Goal: Transaction & Acquisition: Purchase product/service

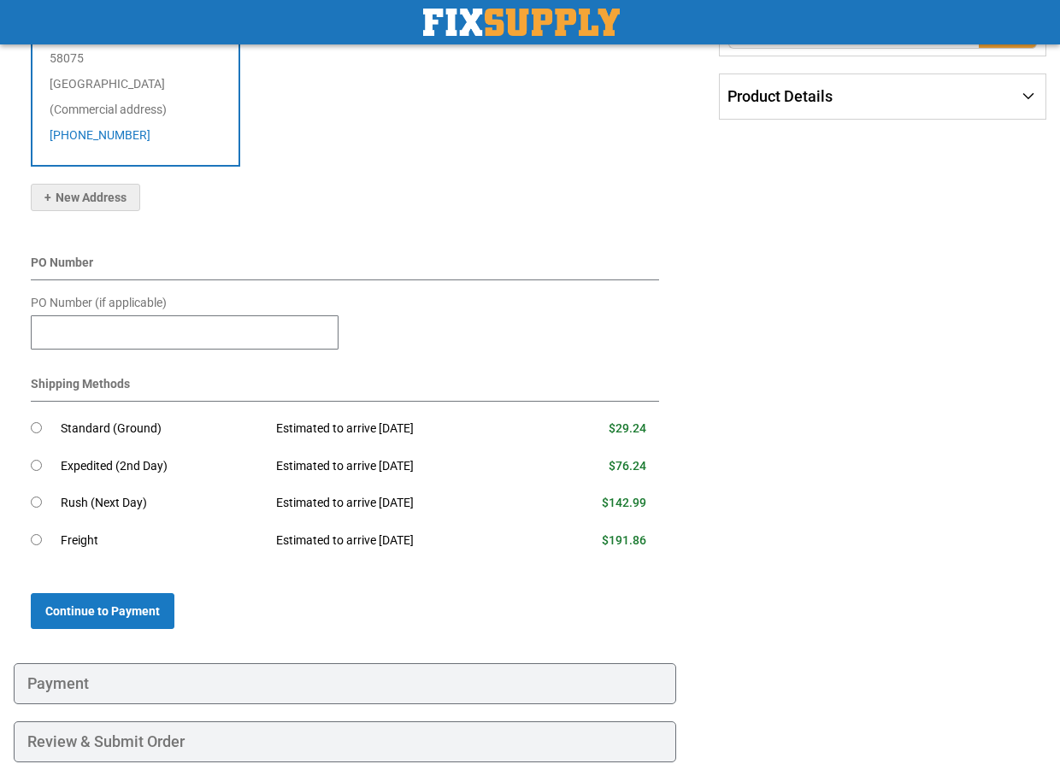
scroll to position [427, 0]
click at [149, 592] on button "Continue to Payment" at bounding box center [103, 610] width 144 height 36
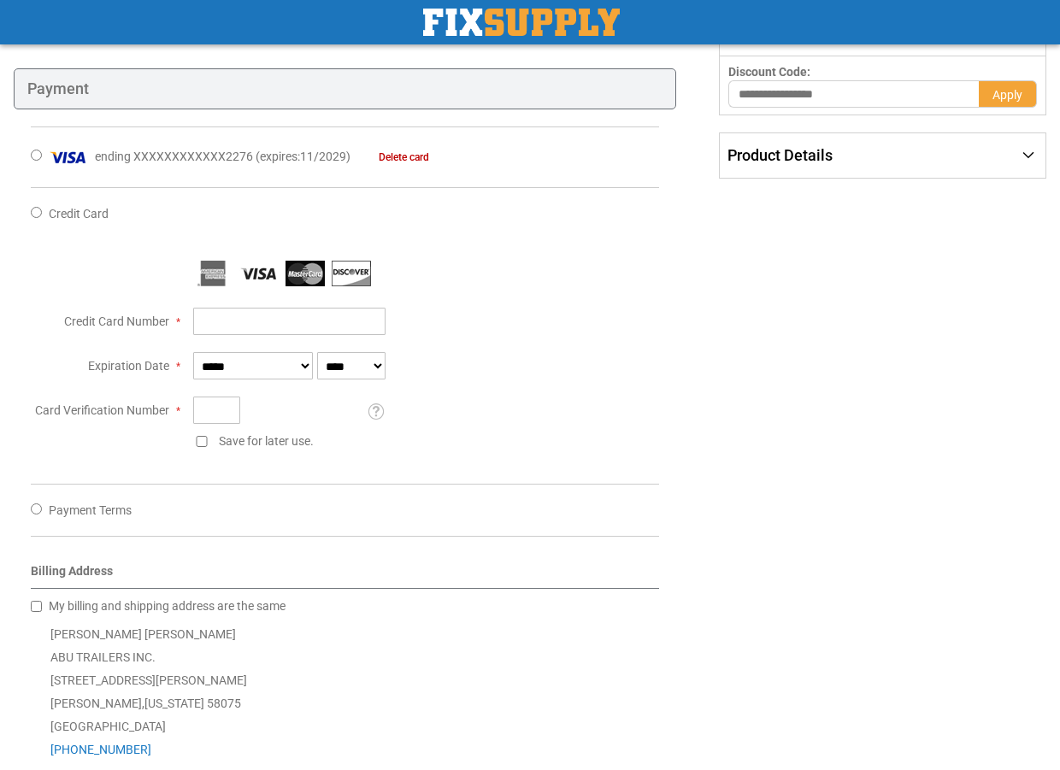
scroll to position [285, 0]
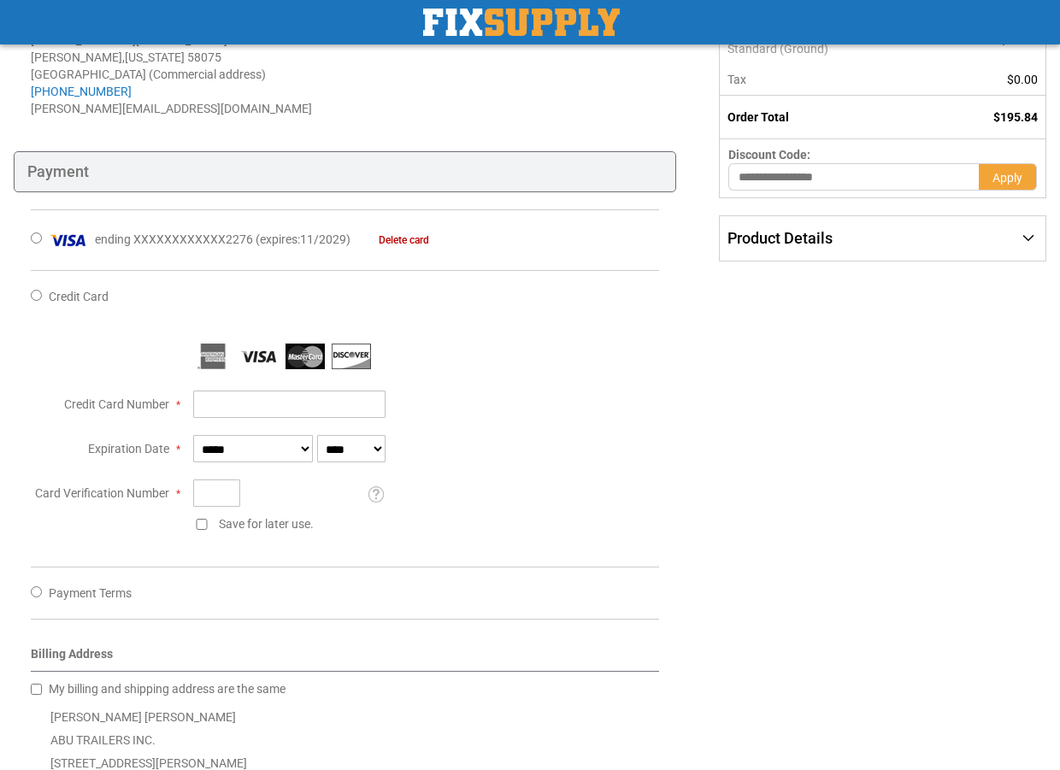
click at [33, 230] on div "ending XXXXXXXXXXXX2276 ( expires : 11/2029 ) Delete card" at bounding box center [345, 239] width 628 height 61
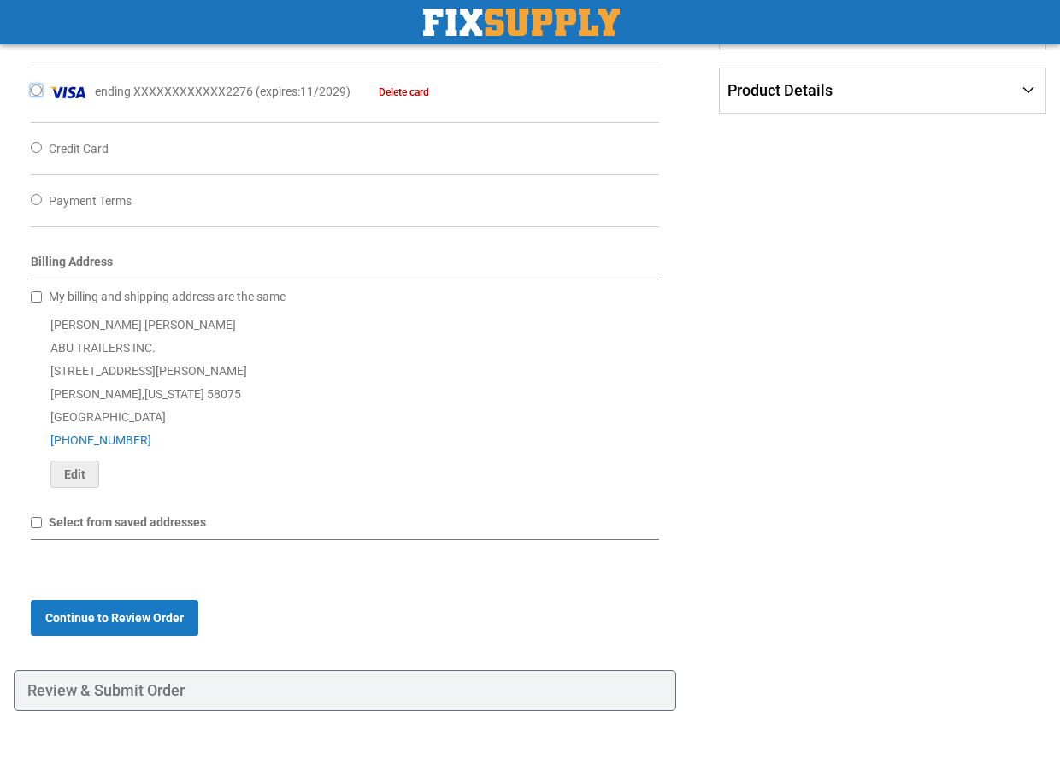
scroll to position [456, 0]
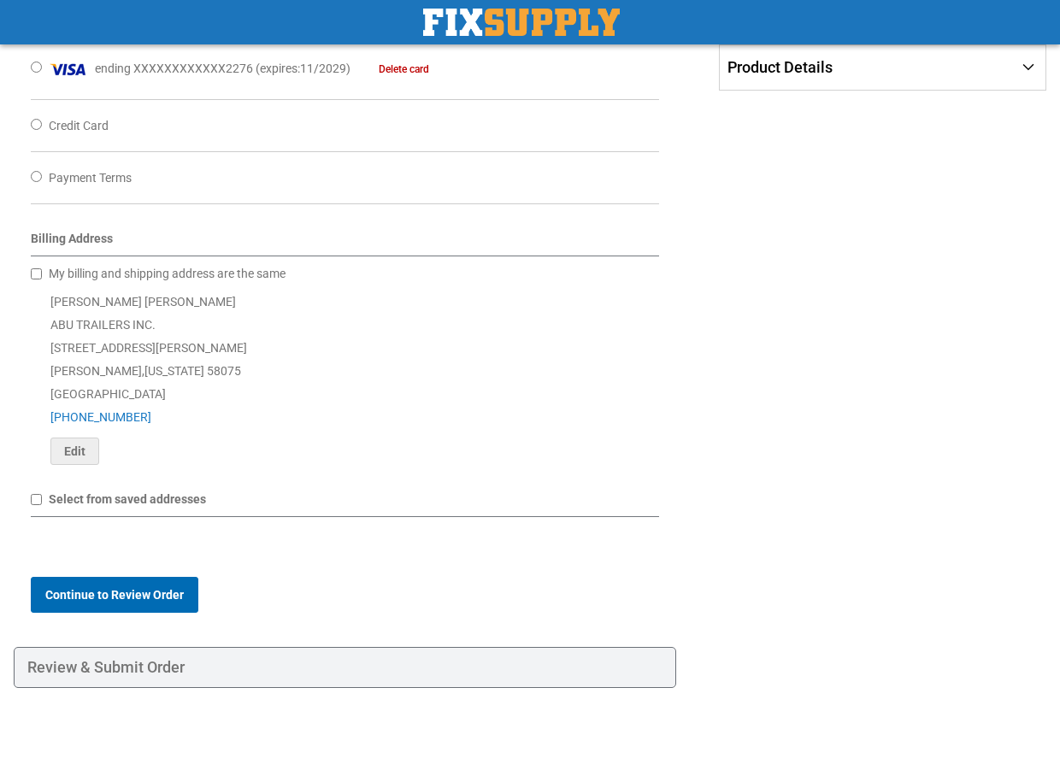
click at [149, 598] on span "Continue to Review Order" at bounding box center [114, 595] width 138 height 14
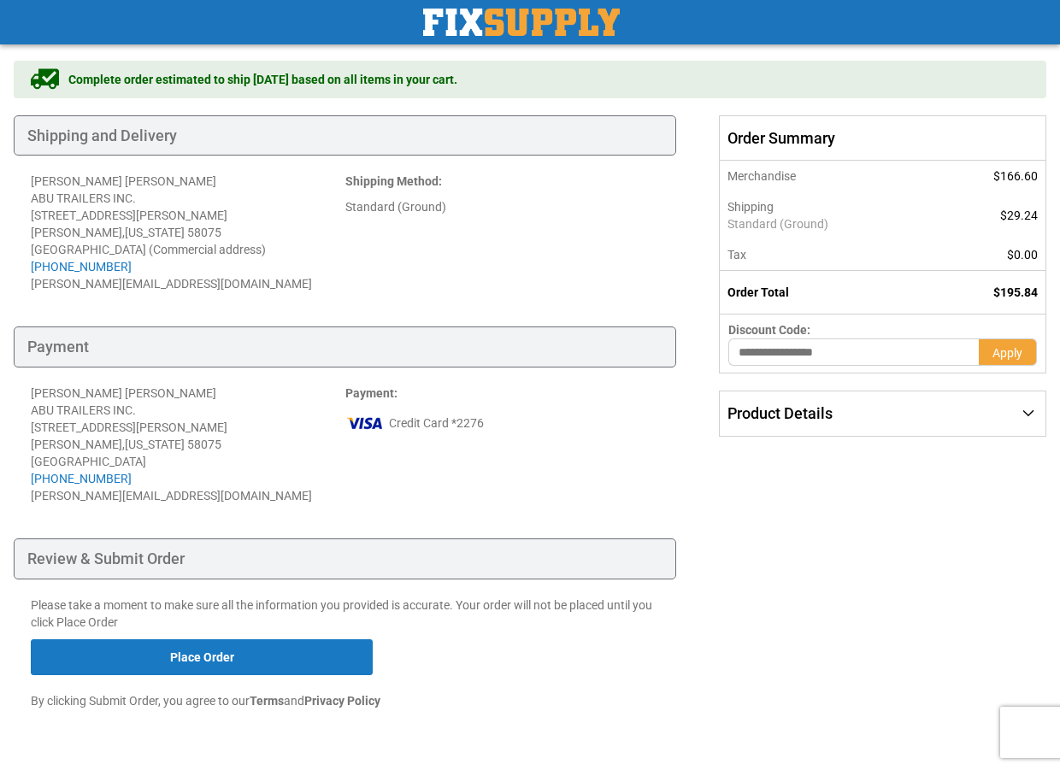
scroll to position [160, 0]
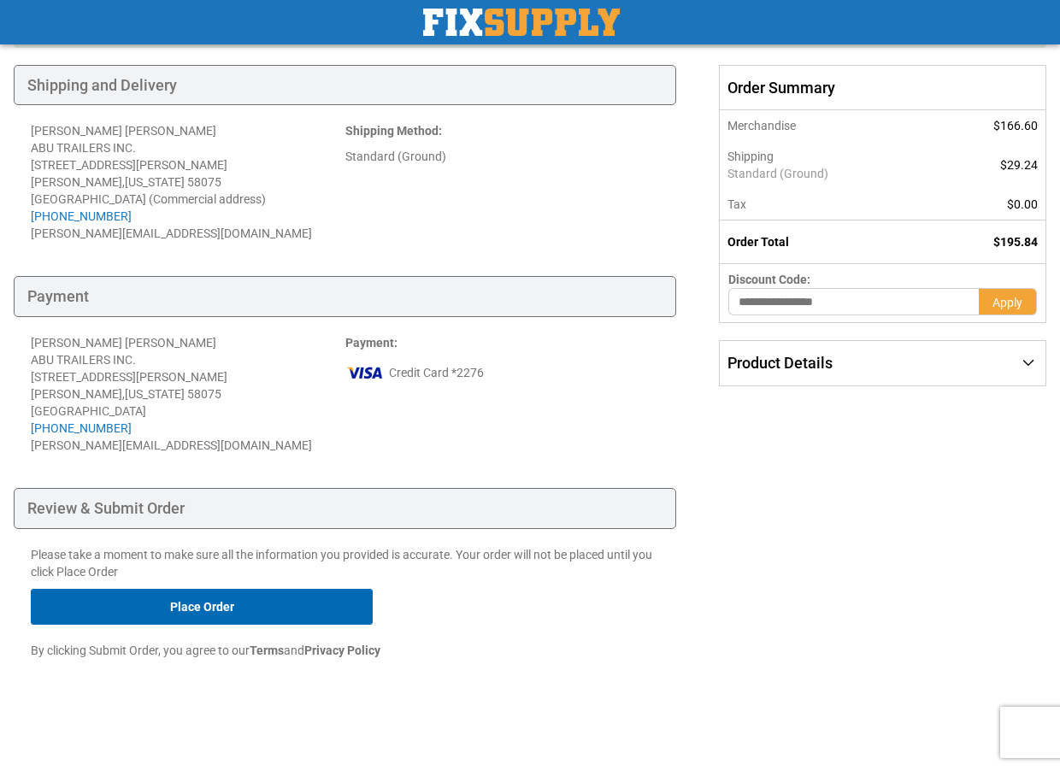
click at [286, 604] on button "Place Order" at bounding box center [202, 607] width 342 height 36
